Goal: Navigation & Orientation: Find specific page/section

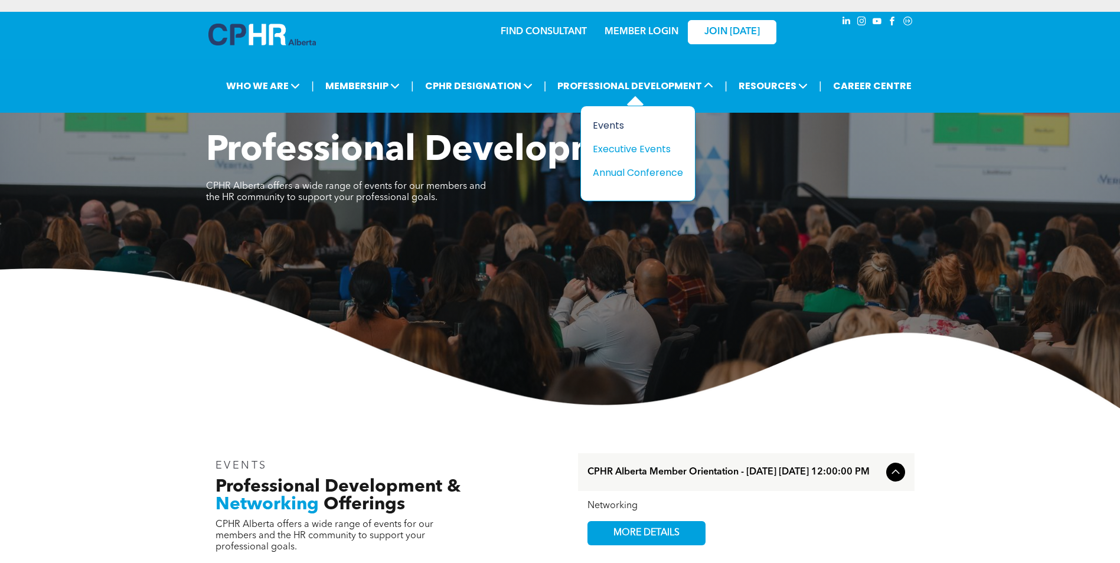
click at [624, 130] on div "Events" at bounding box center [633, 125] width 81 height 15
click at [640, 149] on div "Executive Events" at bounding box center [633, 149] width 81 height 15
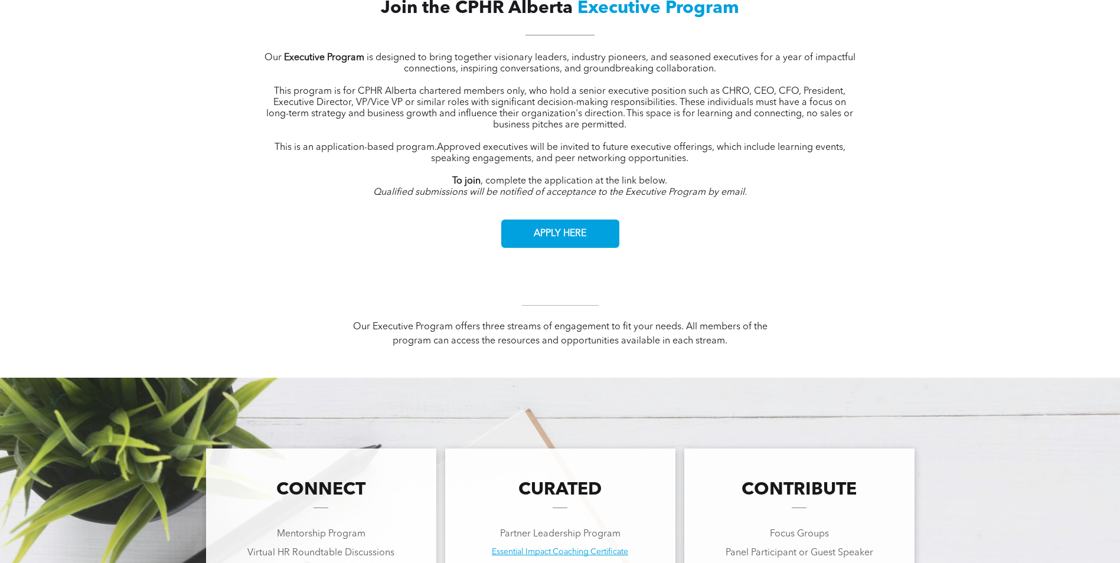
scroll to position [413, 0]
